Goal: Information Seeking & Learning: Learn about a topic

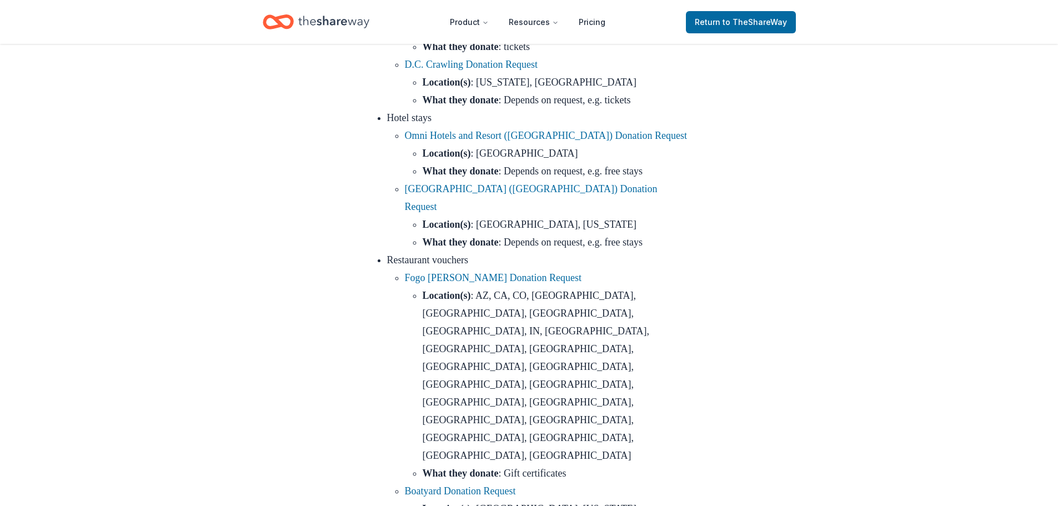
scroll to position [999, 0]
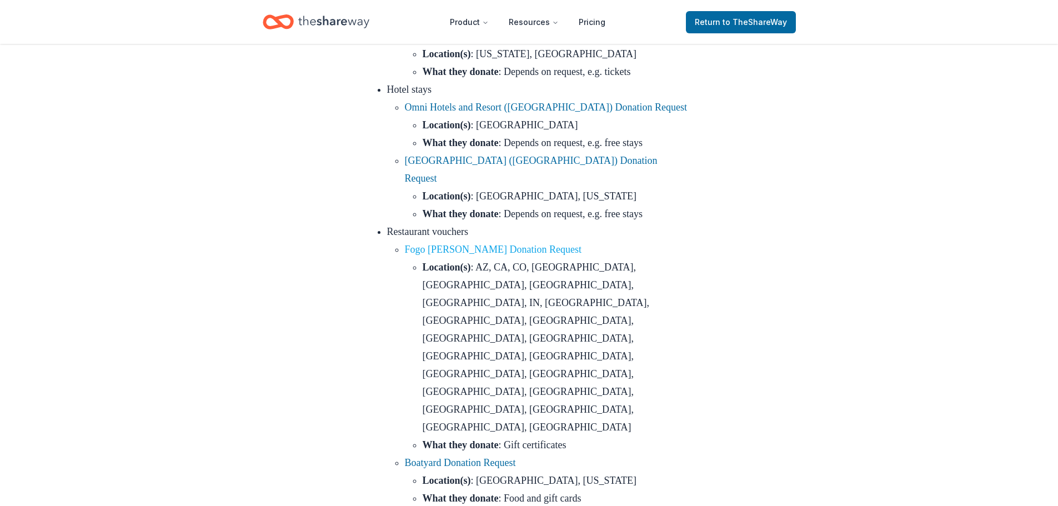
click at [471, 255] on link "Fogo [PERSON_NAME] Donation Request" at bounding box center [493, 249] width 177 height 11
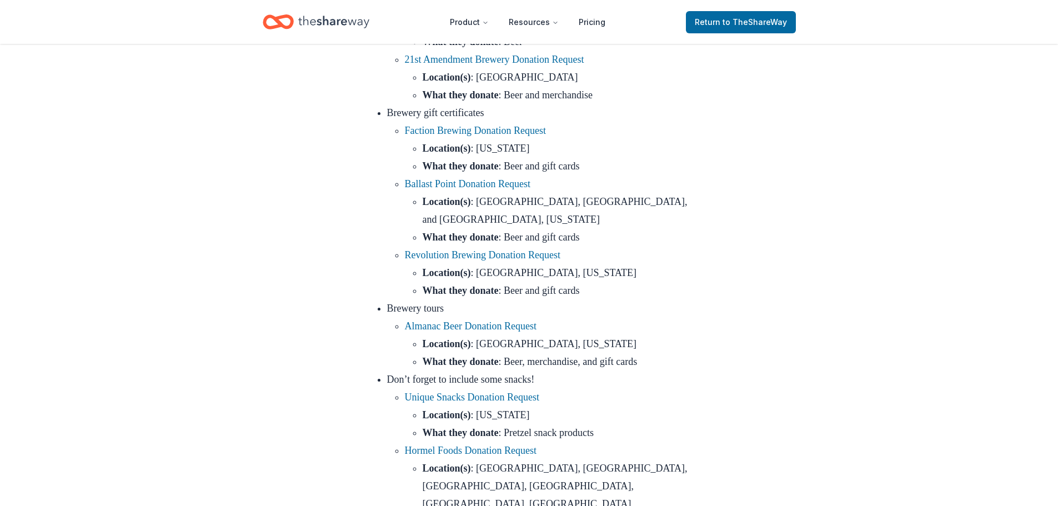
scroll to position [3664, 0]
drag, startPoint x: 586, startPoint y: 395, endPoint x: 576, endPoint y: 395, distance: 9.5
drag, startPoint x: 591, startPoint y: 394, endPoint x: 571, endPoint y: 391, distance: 20.1
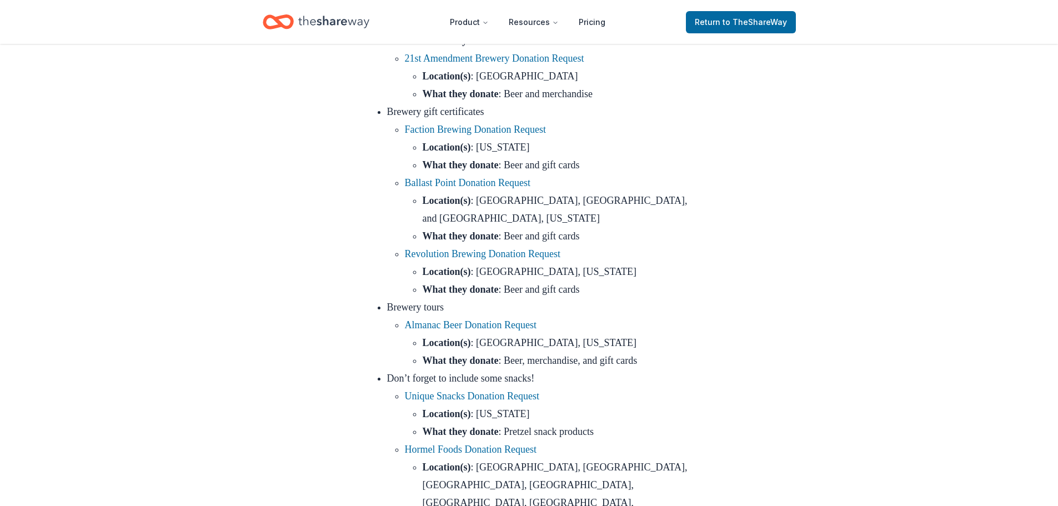
copy link "Sugared + Bronzed Donation Request"
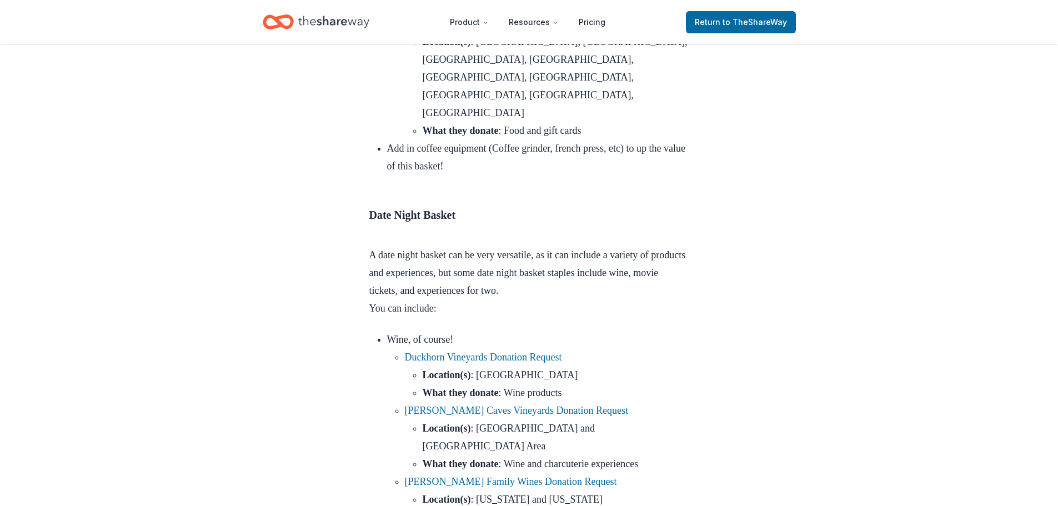
scroll to position [7772, 0]
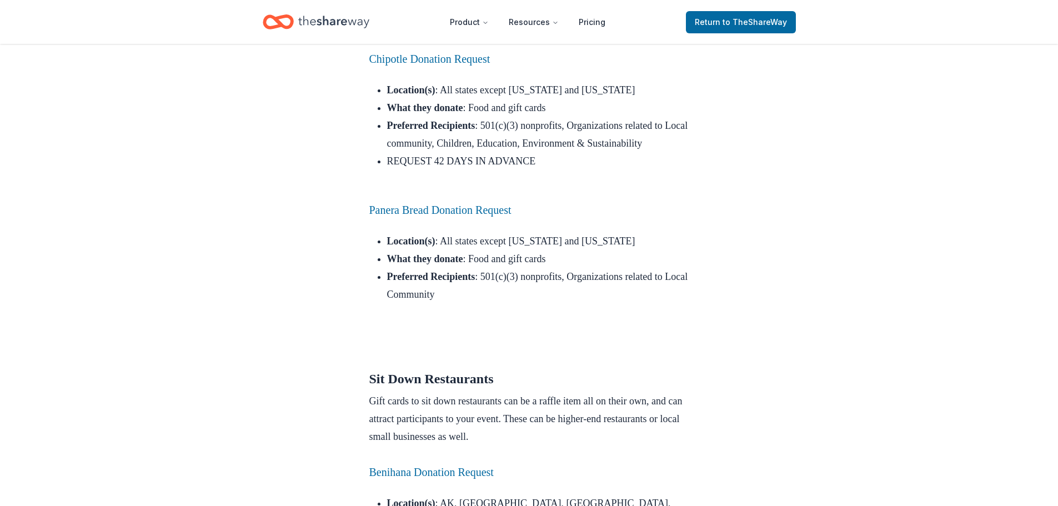
scroll to position [2999, 0]
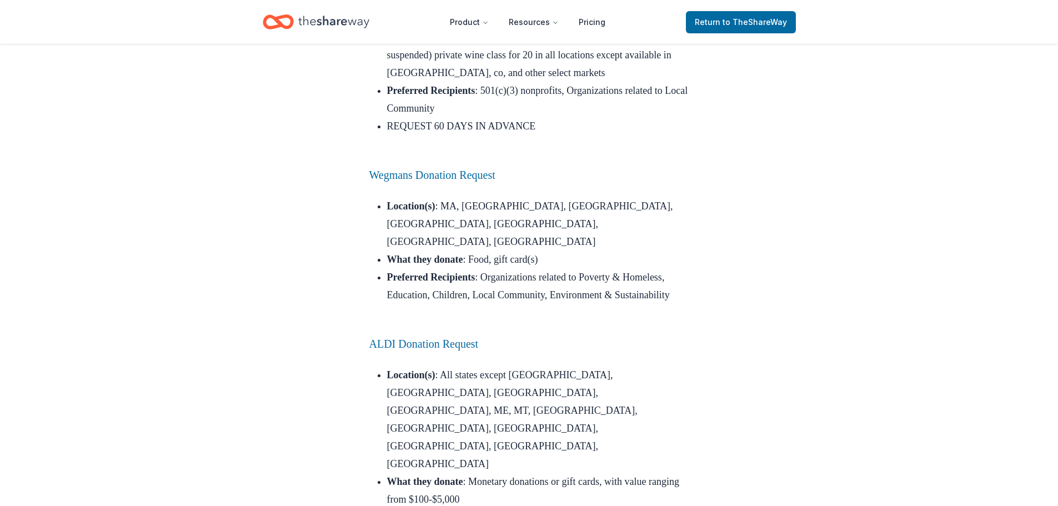
scroll to position [5996, 0]
